Goal: Communication & Community: Connect with others

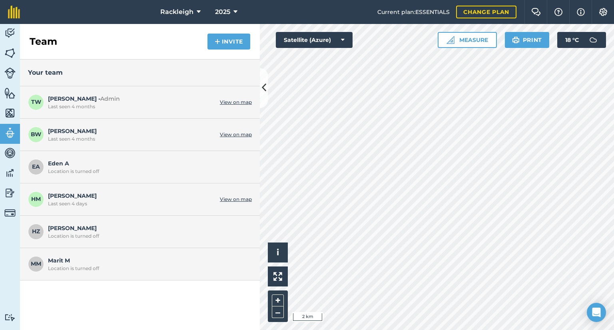
click at [239, 200] on link "View on map" at bounding box center [236, 199] width 32 height 6
click at [230, 40] on button "Invite" at bounding box center [229, 42] width 43 height 16
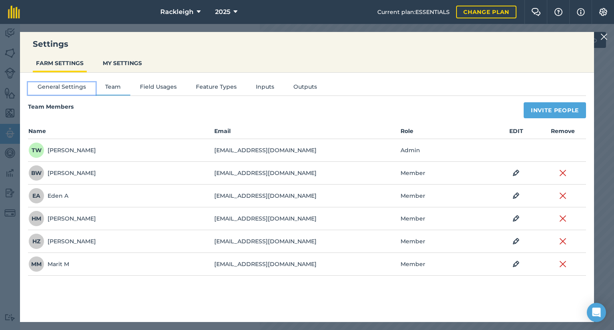
click at [72, 85] on button "General Settings" at bounding box center [62, 88] width 68 height 12
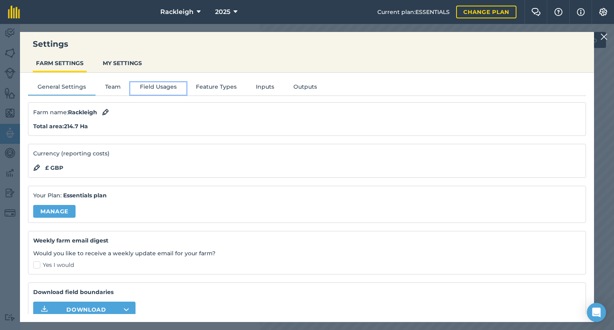
click at [148, 84] on button "Field Usages" at bounding box center [158, 88] width 56 height 12
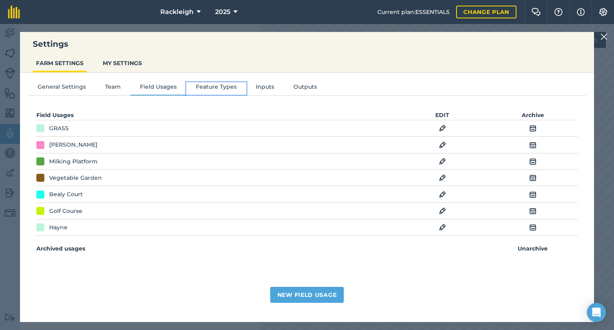
click at [199, 84] on button "Feature Types" at bounding box center [216, 88] width 60 height 12
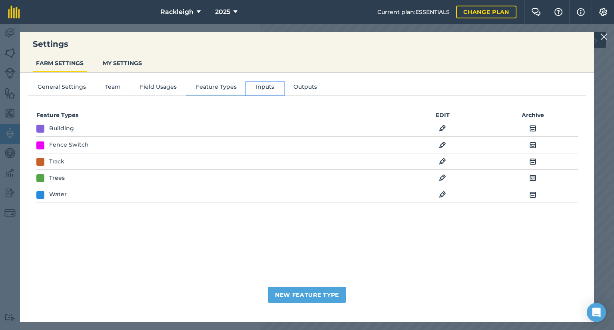
click at [259, 87] on button "Inputs" at bounding box center [265, 88] width 38 height 12
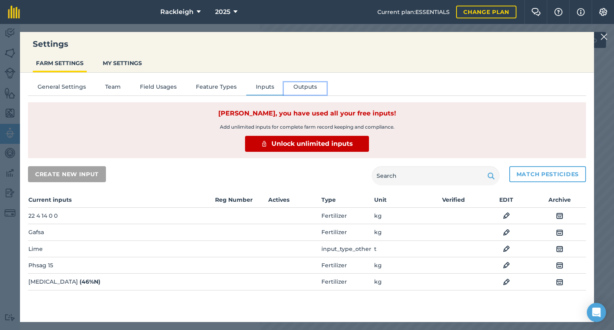
click at [299, 87] on button "Outputs" at bounding box center [305, 88] width 43 height 12
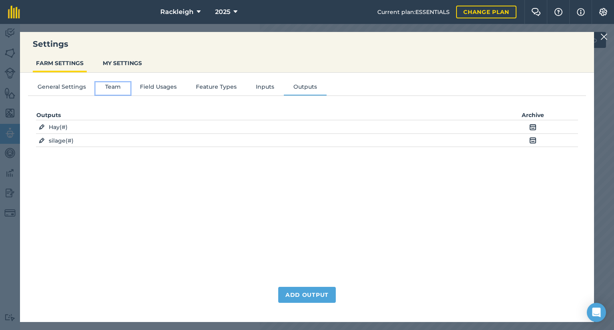
click at [113, 88] on button "Team" at bounding box center [113, 88] width 35 height 12
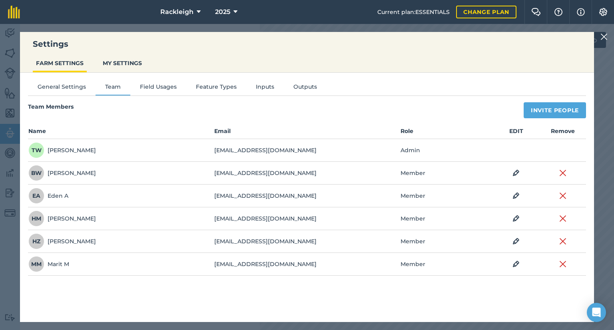
click at [465, 148] on td "Admin" at bounding box center [446, 150] width 93 height 23
click at [606, 37] on img at bounding box center [604, 37] width 7 height 10
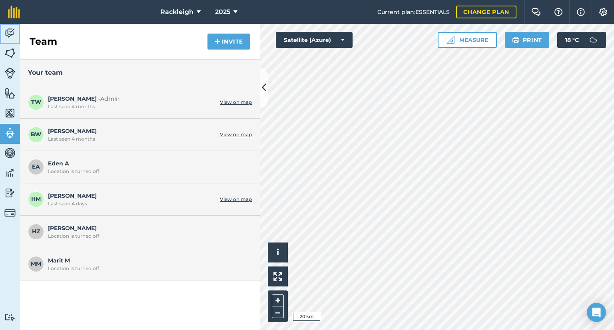
click at [9, 32] on img at bounding box center [9, 33] width 11 height 12
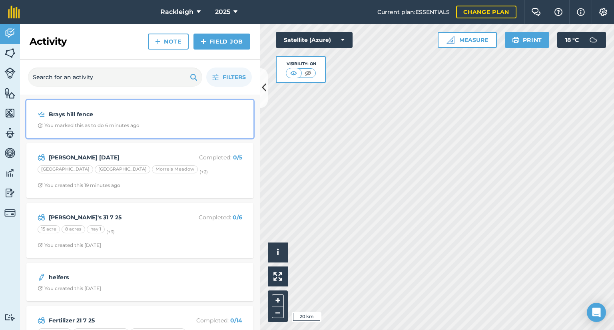
click at [152, 116] on strong "Brays hill fence" at bounding box center [112, 114] width 127 height 9
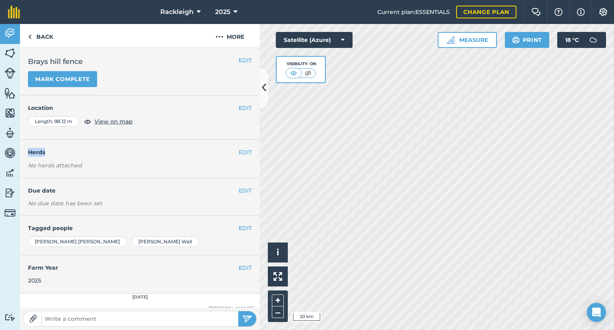
click at [152, 116] on div "Length : 98.12 m View on map" at bounding box center [140, 121] width 224 height 10
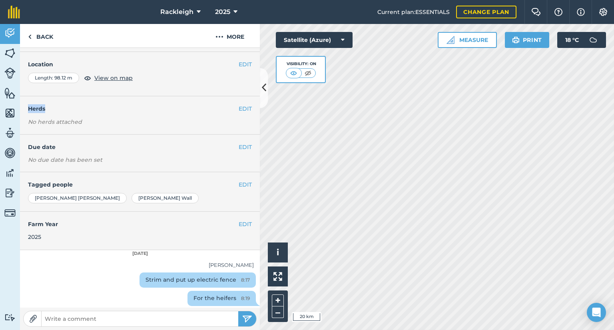
scroll to position [44, 0]
click at [35, 317] on img at bounding box center [33, 319] width 8 height 8
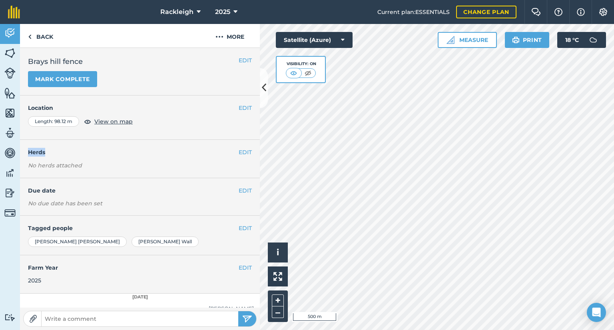
click at [339, 330] on html "Rackleigh 2025 Current plan : ESSENTIALS Change plan Farm Chat Help Info Settin…" at bounding box center [307, 165] width 614 height 330
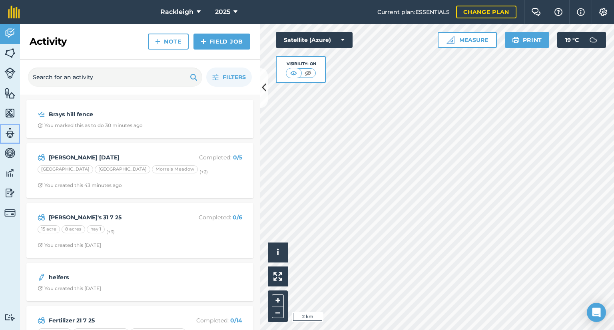
click at [7, 136] on img at bounding box center [9, 133] width 11 height 12
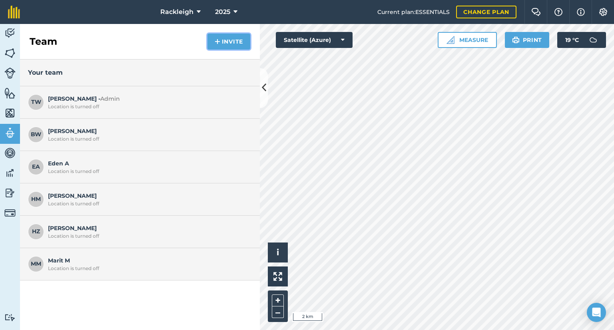
click at [238, 44] on button "Invite" at bounding box center [229, 42] width 43 height 16
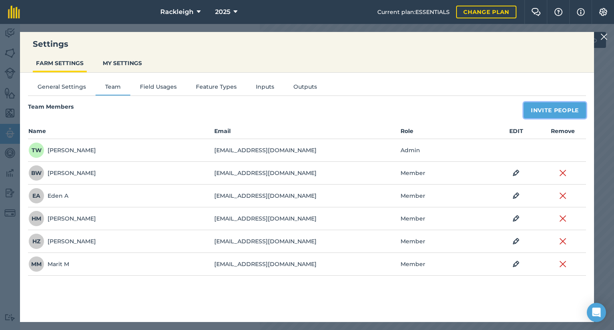
click at [548, 111] on button "Invite People" at bounding box center [555, 110] width 62 height 16
select select "MEMBER"
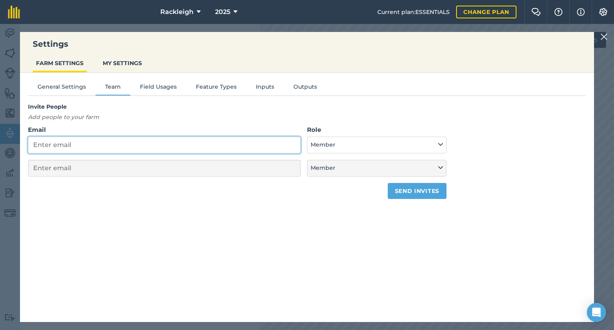
click at [99, 146] on input "Email" at bounding box center [164, 145] width 273 height 17
type input "a"
select select "MEMBER"
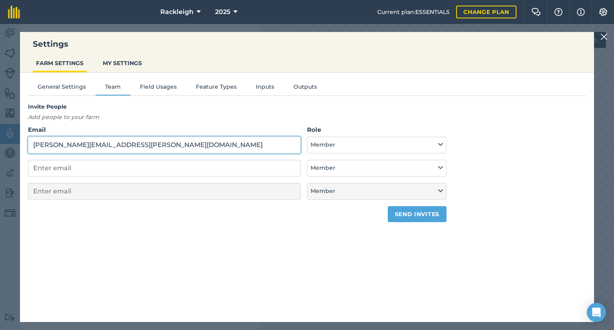
type input "[PERSON_NAME][EMAIL_ADDRESS][PERSON_NAME][DOMAIN_NAME]"
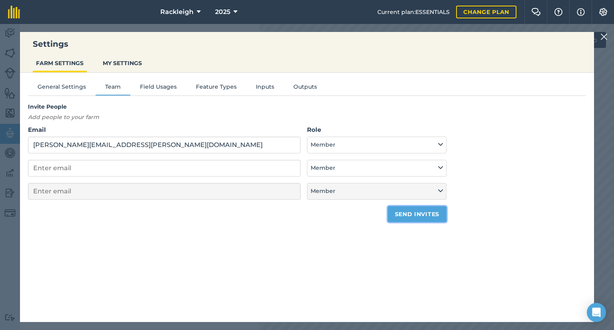
click at [418, 213] on button "Send invites" at bounding box center [417, 214] width 59 height 16
